Goal: Transaction & Acquisition: Purchase product/service

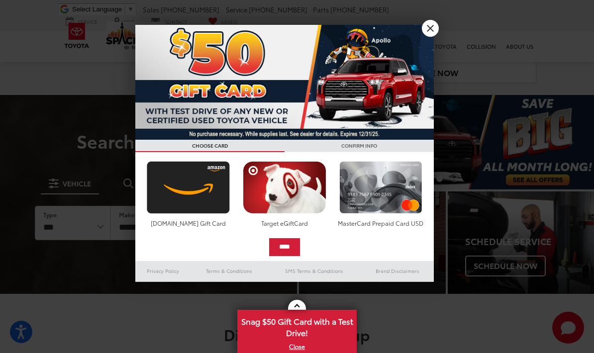
click at [430, 32] on link "X" at bounding box center [430, 28] width 17 height 17
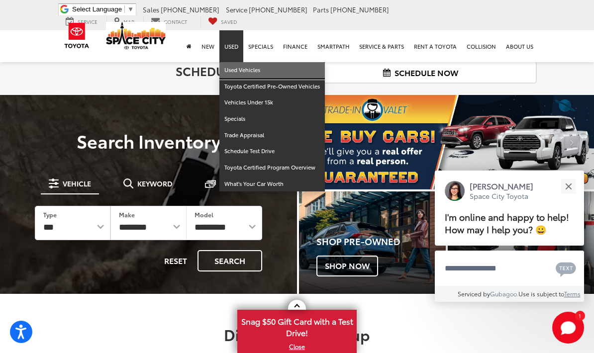
click at [239, 72] on link "Used Vehicles" at bounding box center [271, 70] width 105 height 16
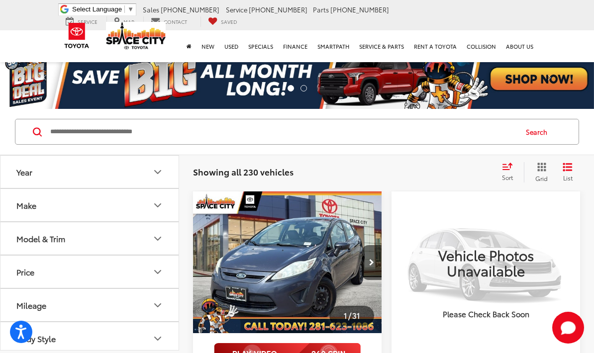
click at [508, 167] on icon "Select sort value" at bounding box center [507, 166] width 11 height 7
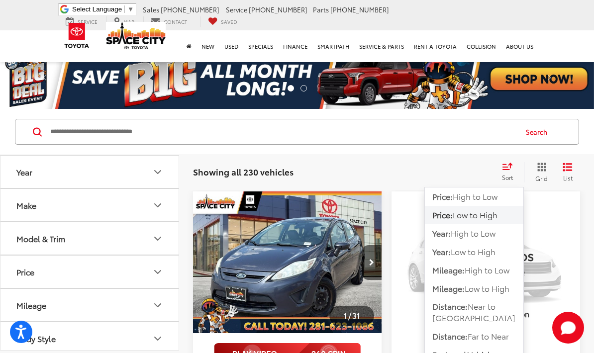
click at [493, 216] on span "Low to High" at bounding box center [475, 214] width 45 height 11
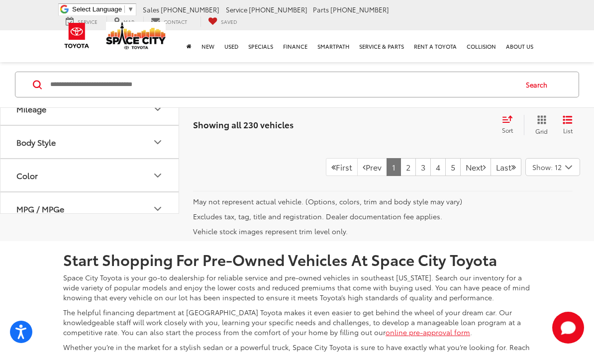
scroll to position [3313, 0]
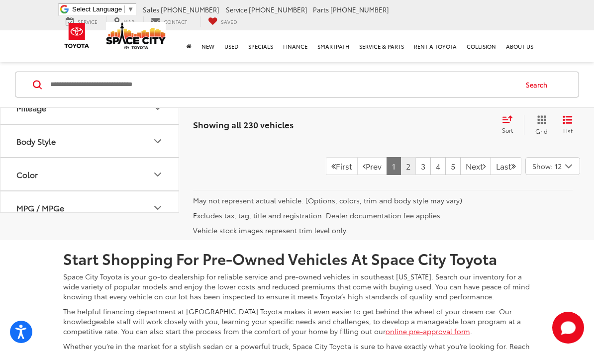
click at [400, 175] on link "2" at bounding box center [407, 166] width 15 height 18
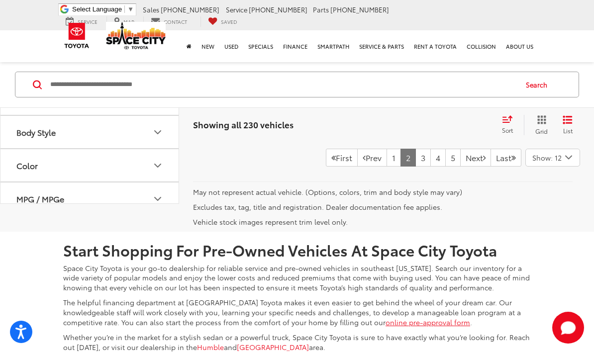
scroll to position [3362, 0]
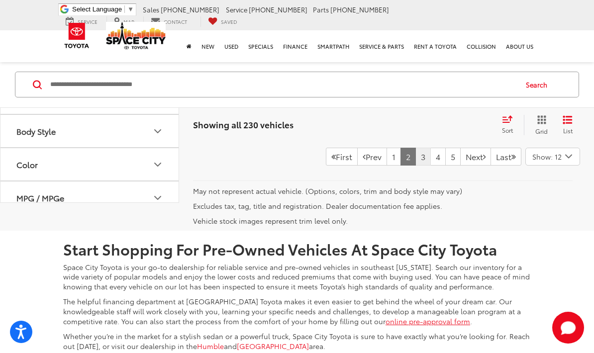
click at [415, 166] on link "3" at bounding box center [422, 157] width 15 height 18
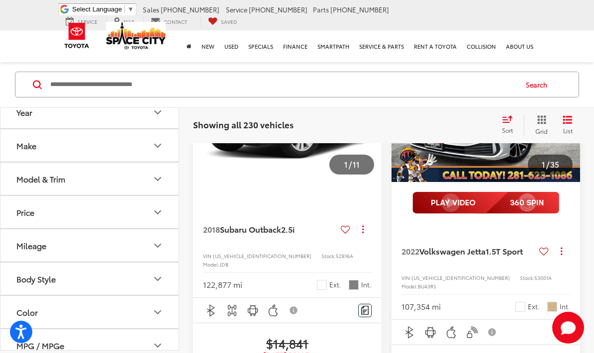
scroll to position [1814, 0]
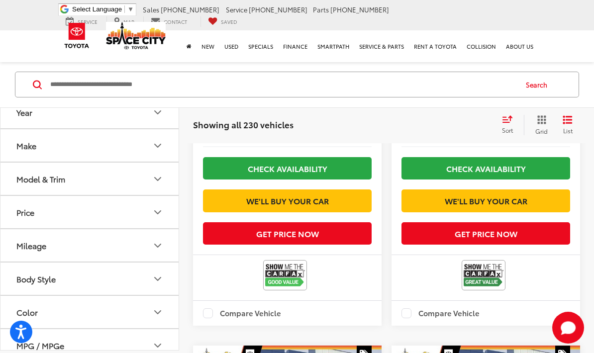
scroll to position [2043, 0]
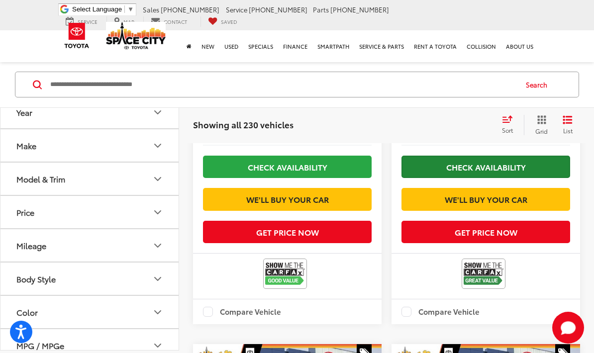
click at [524, 178] on link "Check Availability" at bounding box center [485, 167] width 169 height 22
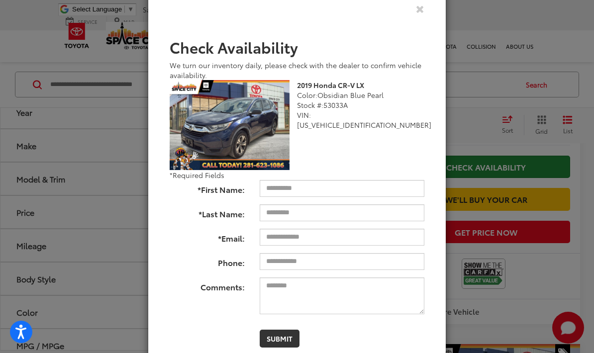
scroll to position [32, 0]
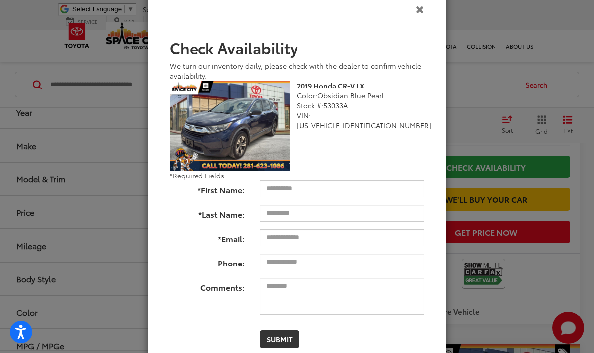
click at [420, 5] on icon "Close" at bounding box center [420, 9] width 8 height 10
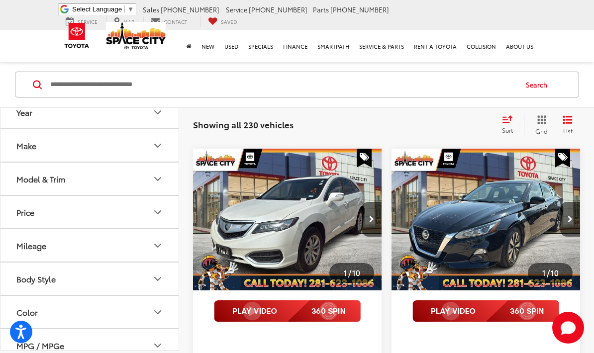
scroll to position [1140, 0]
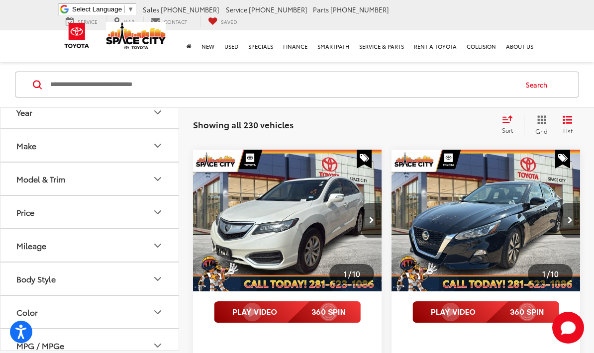
click at [286, 1] on div "Space City Toyota Select Language ​ ▼ Sales 346-595-7862 Service 346-595-7901 P…" at bounding box center [297, 15] width 482 height 30
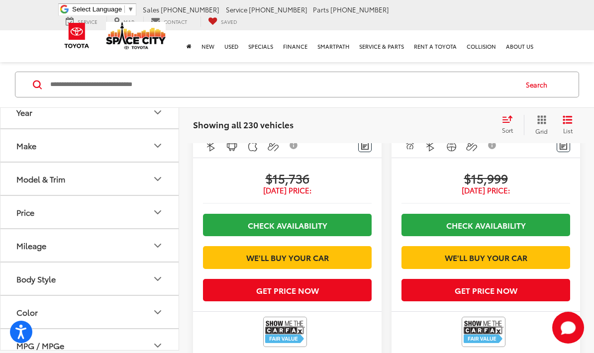
scroll to position [337, 0]
